Goal: Task Accomplishment & Management: Use online tool/utility

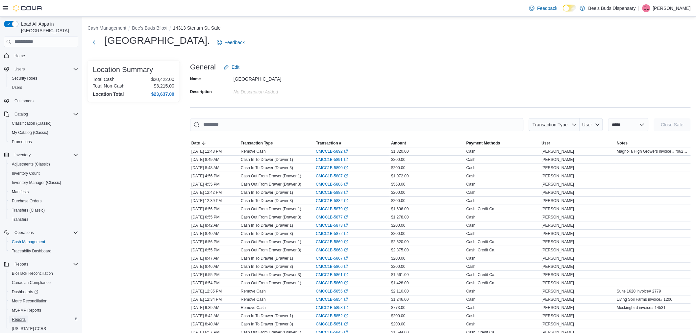
click at [24, 317] on span "Reports" at bounding box center [19, 319] width 14 height 5
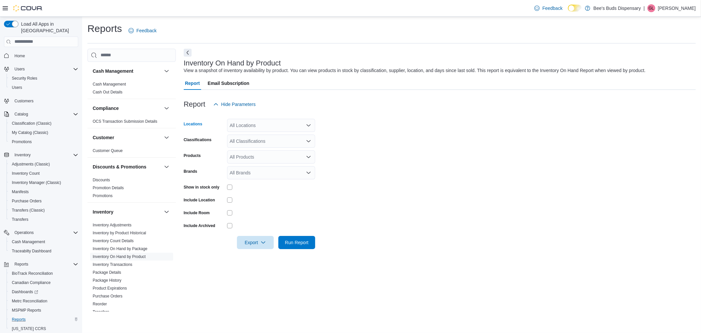
click at [307, 125] on icon "Open list of options" at bounding box center [309, 125] width 4 height 2
click at [271, 144] on span "Bee's Buds Biloxi" at bounding box center [259, 145] width 36 height 7
click at [429, 160] on form "Locations Bee's Buds Biloxi Combo box. Selected. Bee's Buds Biloxi. Press Backs…" at bounding box center [440, 180] width 512 height 138
click at [308, 140] on icon "Open list of options" at bounding box center [308, 140] width 5 height 5
click at [254, 172] on span "Concentrate" at bounding box center [253, 171] width 25 height 7
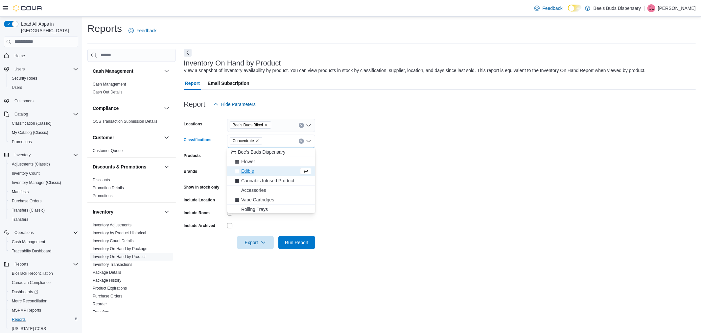
click at [435, 179] on form "Locations Bee's Buds Biloxi Classifications Concentrate Combo box. Selected. Co…" at bounding box center [440, 180] width 512 height 138
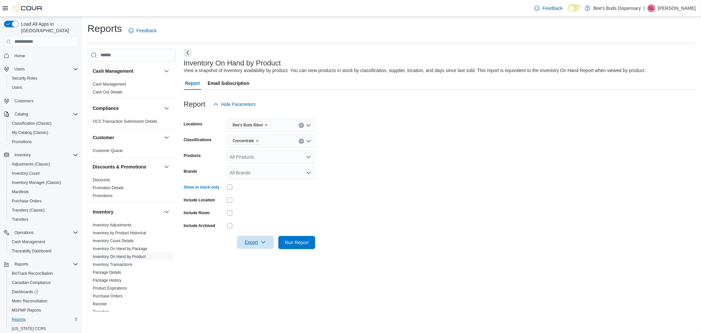
click at [260, 240] on span "Export" at bounding box center [255, 241] width 29 height 13
click at [253, 257] on span "Export to Excel" at bounding box center [257, 254] width 30 height 5
